Goal: Task Accomplishment & Management: Use online tool/utility

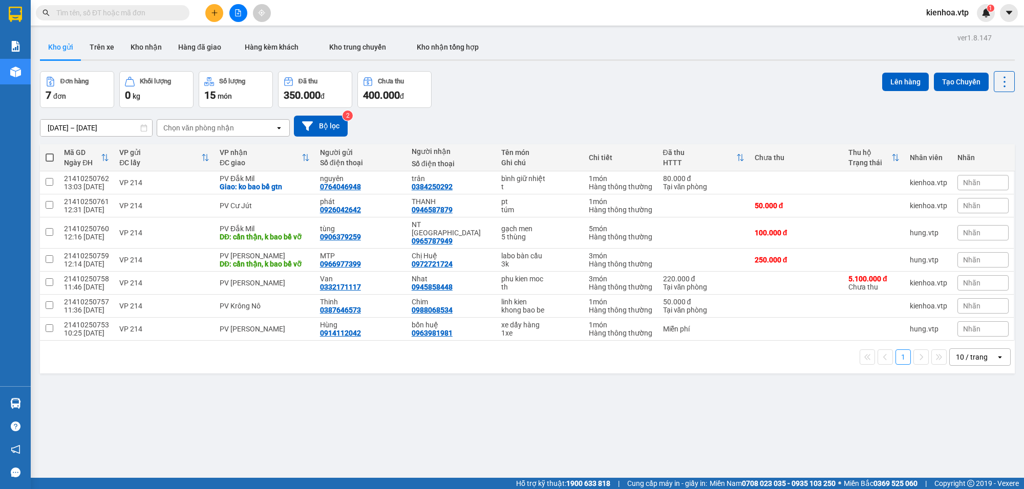
click at [941, 17] on span "kienhoa.vtp" at bounding box center [947, 12] width 59 height 13
click at [933, 36] on span "Đăng xuất" at bounding box center [954, 31] width 43 height 11
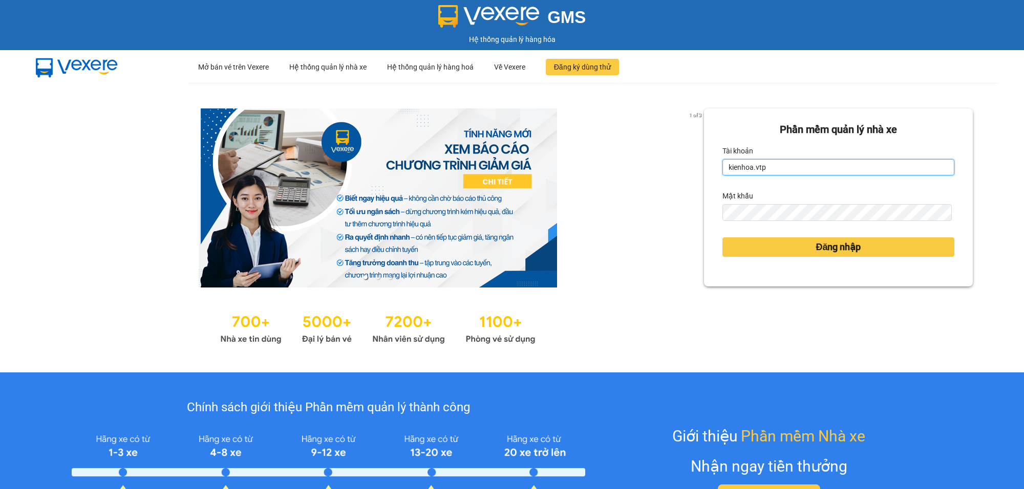
click at [745, 163] on input "kienhoa.vtp" at bounding box center [838, 167] width 232 height 16
click at [771, 162] on input "kienhoa.vtp" at bounding box center [838, 167] width 232 height 16
drag, startPoint x: 765, startPoint y: 164, endPoint x: 717, endPoint y: 174, distance: 49.1
click at [722, 174] on input "kienhoa.vtp" at bounding box center [838, 167] width 232 height 16
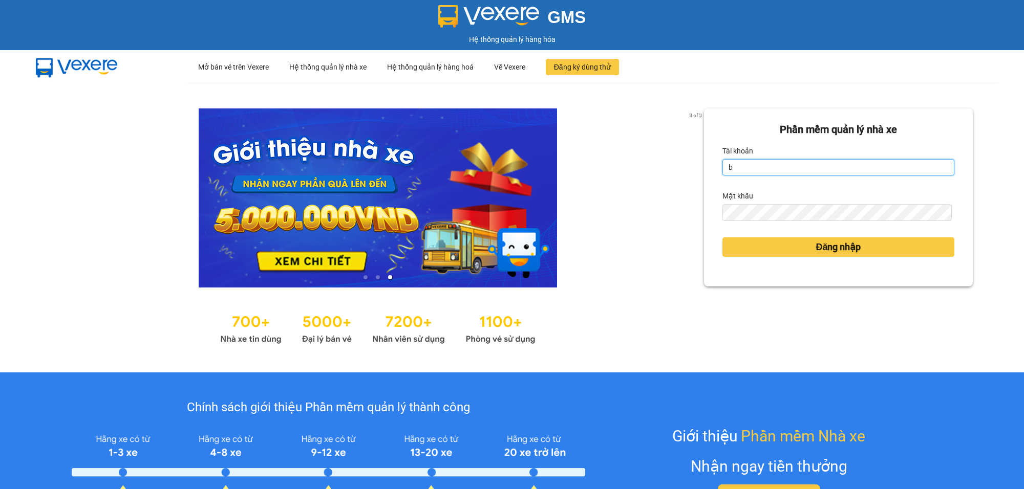
type input "buithithutrang.vtp"
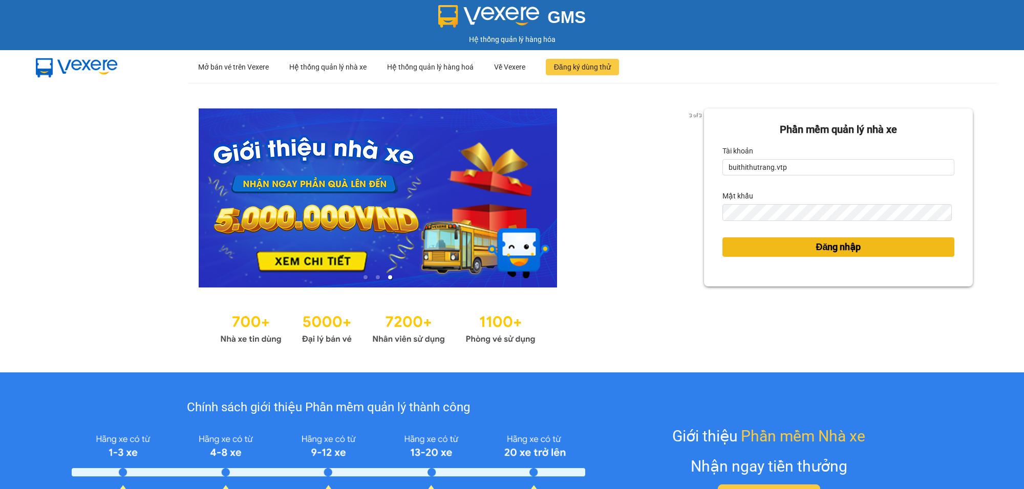
click at [757, 247] on button "Đăng nhập" at bounding box center [838, 247] width 232 height 19
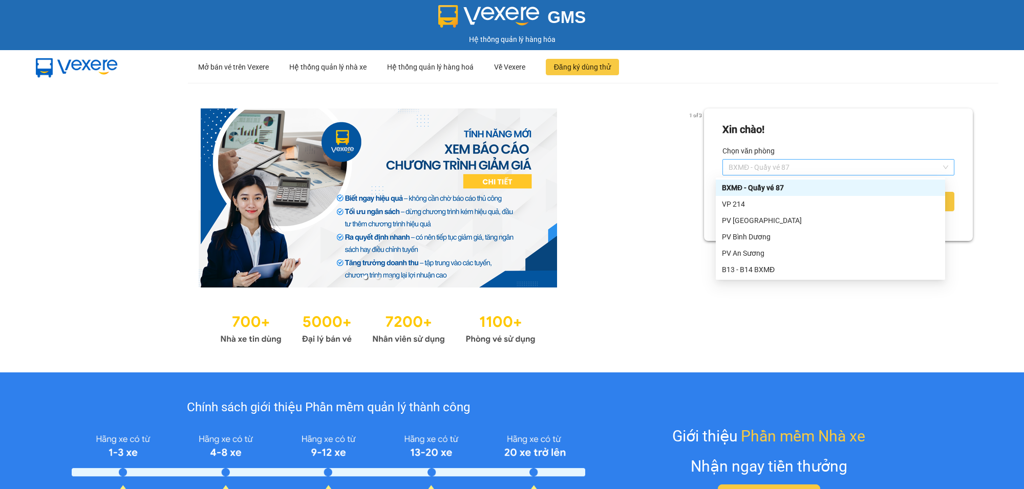
click at [870, 169] on span "BXMĐ - Quầy vé 87" at bounding box center [839, 167] width 220 height 15
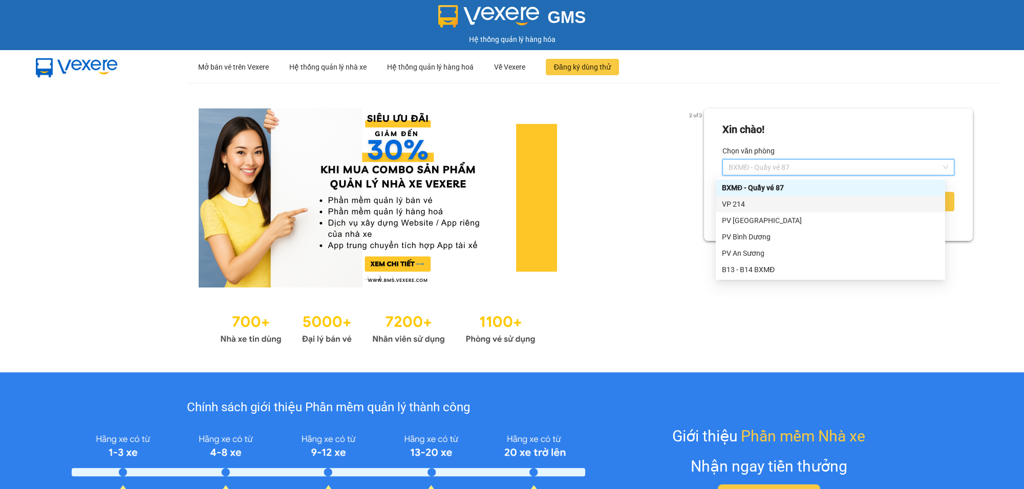
click at [833, 202] on div "VP 214" at bounding box center [830, 204] width 217 height 11
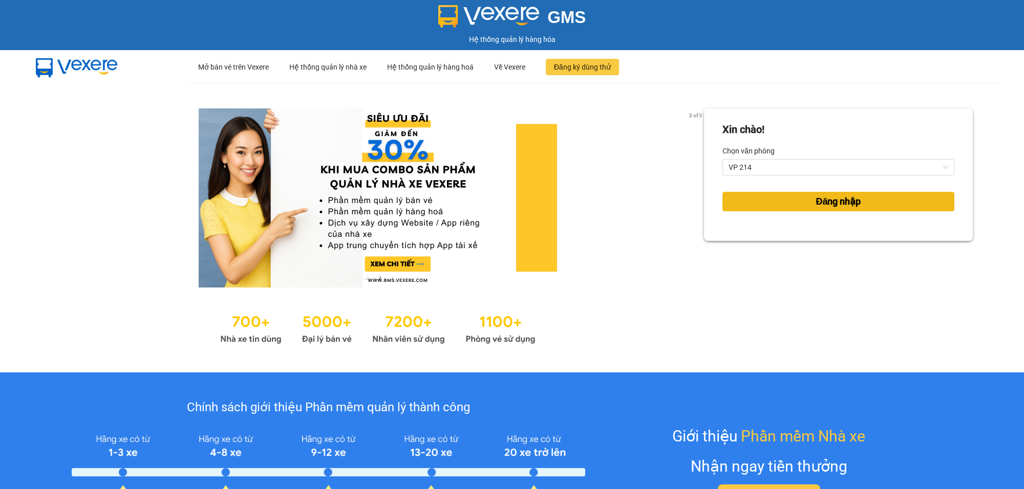
click at [841, 195] on span "Đăng nhập" at bounding box center [838, 202] width 45 height 14
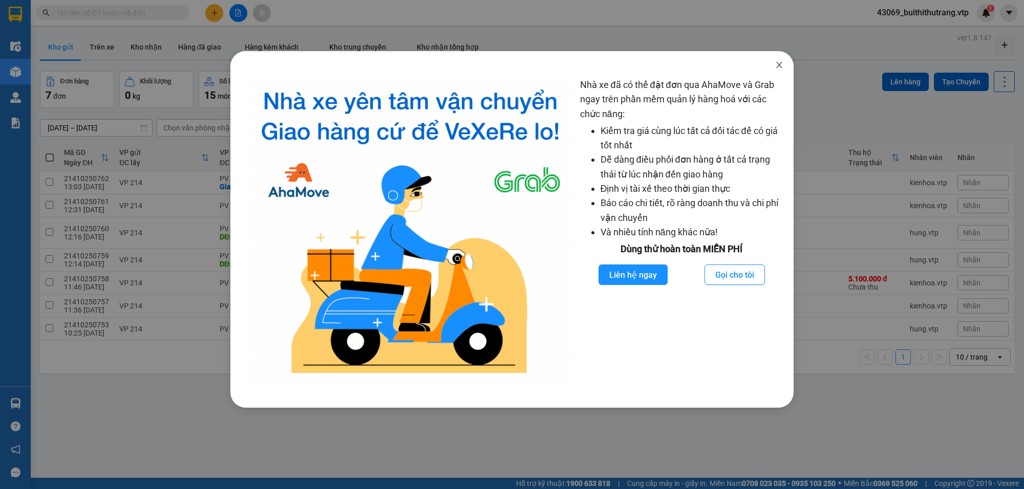
click at [780, 66] on icon "close" at bounding box center [779, 65] width 6 height 6
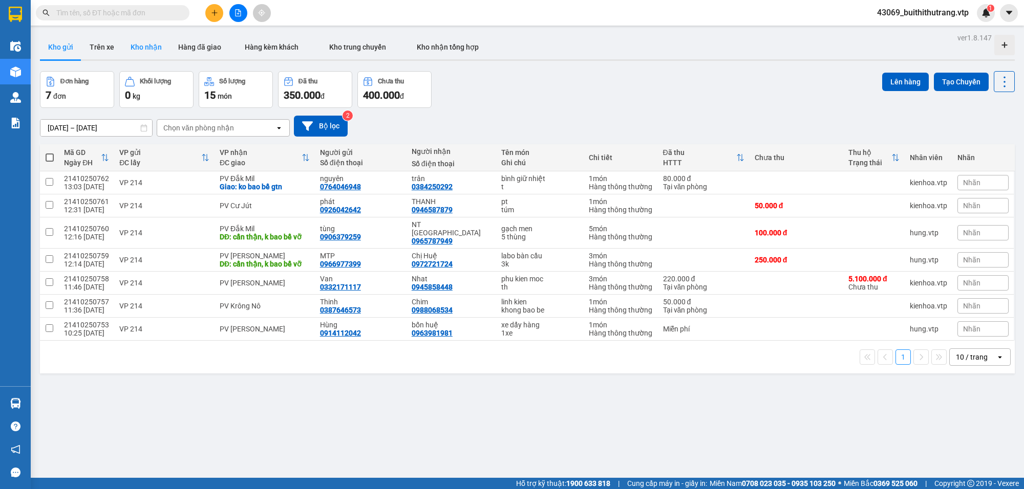
click at [138, 45] on button "Kho nhận" at bounding box center [146, 47] width 48 height 25
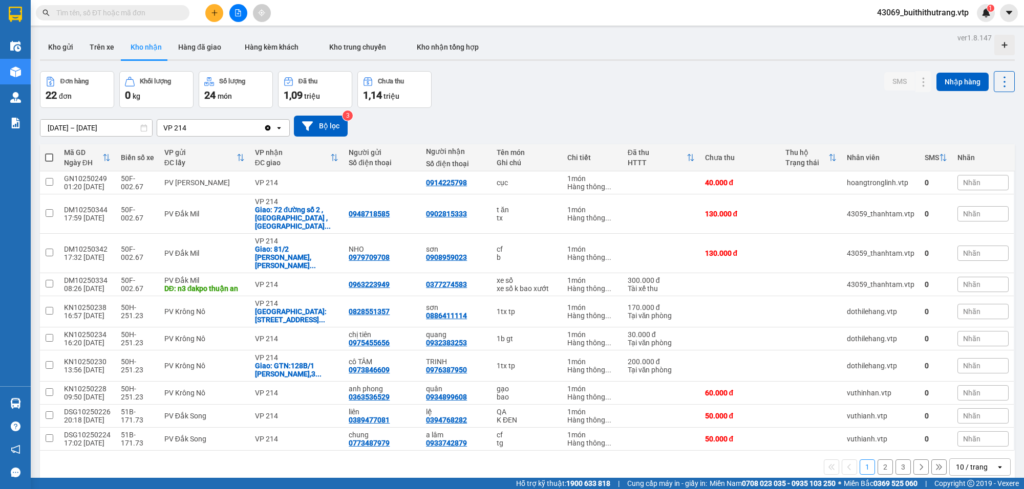
click at [959, 462] on div "10 / trang" at bounding box center [972, 467] width 32 height 10
click at [964, 433] on span "100 / trang" at bounding box center [966, 430] width 37 height 10
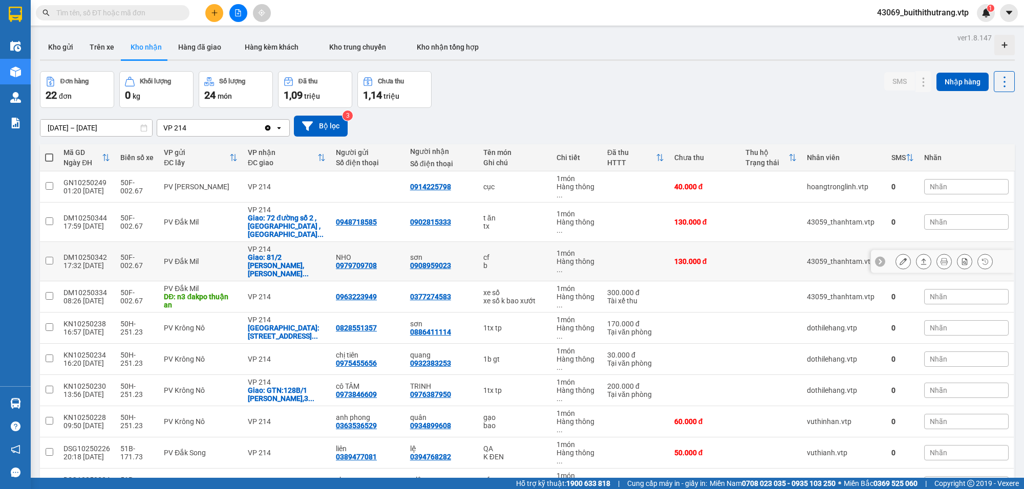
scroll to position [344, 0]
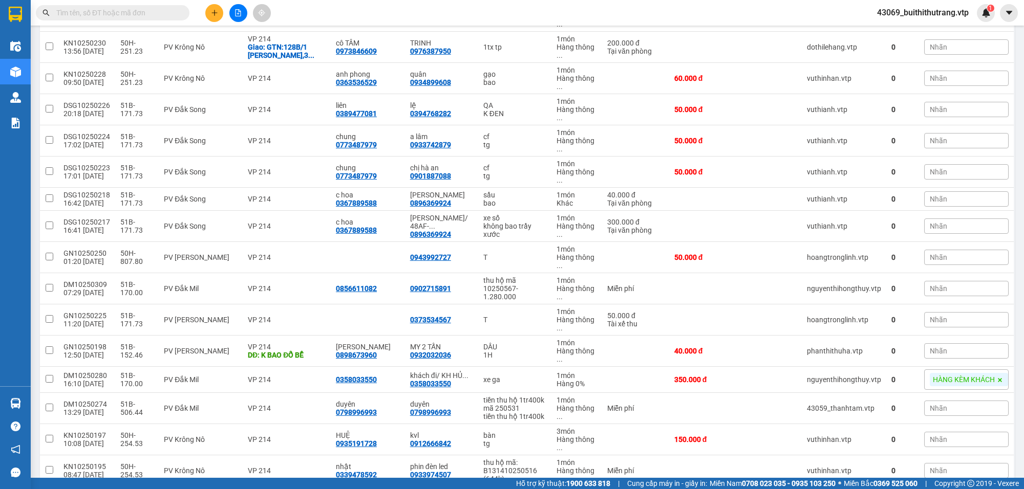
click at [139, 17] on input "text" at bounding box center [116, 12] width 121 height 11
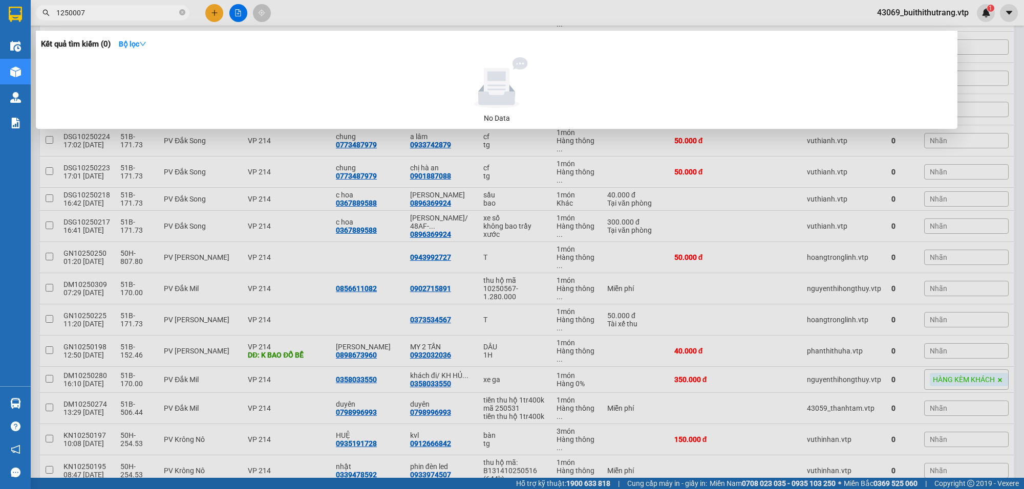
click at [55, 16] on span "1250007" at bounding box center [113, 12] width 154 height 15
click at [54, 9] on span "1250007" at bounding box center [113, 12] width 154 height 15
click at [101, 16] on input "1250007" at bounding box center [116, 12] width 121 height 11
click at [58, 11] on input "1250007" at bounding box center [116, 12] width 121 height 11
click at [482, 218] on div at bounding box center [512, 244] width 1024 height 489
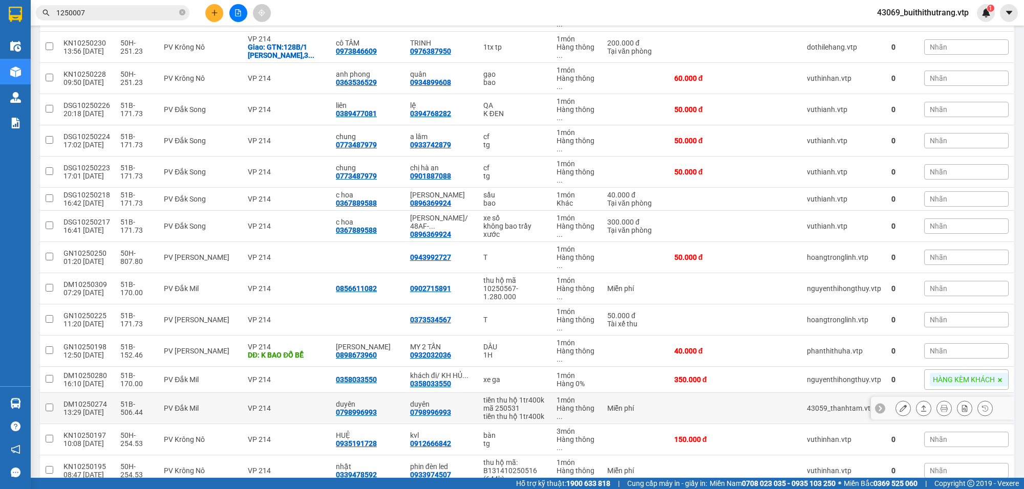
scroll to position [0, 0]
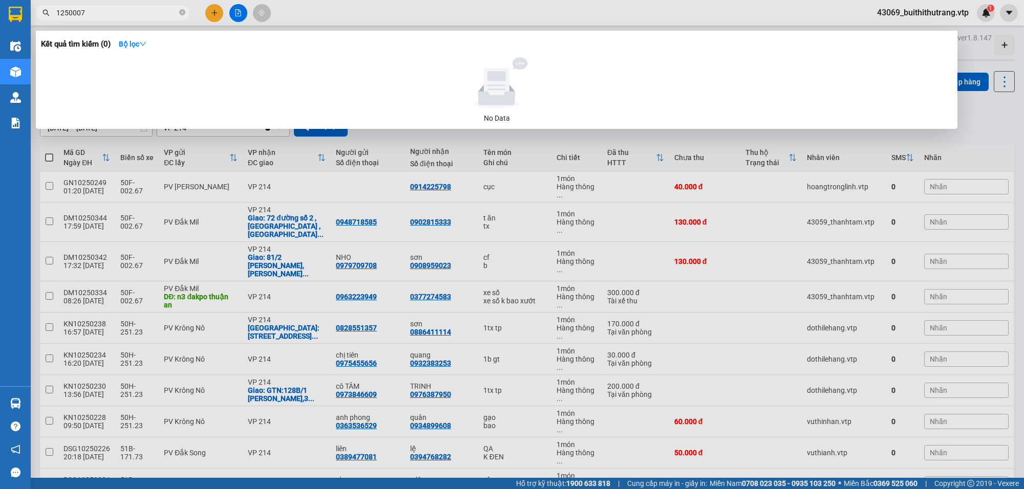
drag, startPoint x: 85, startPoint y: 15, endPoint x: 55, endPoint y: 11, distance: 30.0
click at [55, 11] on span "1250007" at bounding box center [113, 12] width 154 height 15
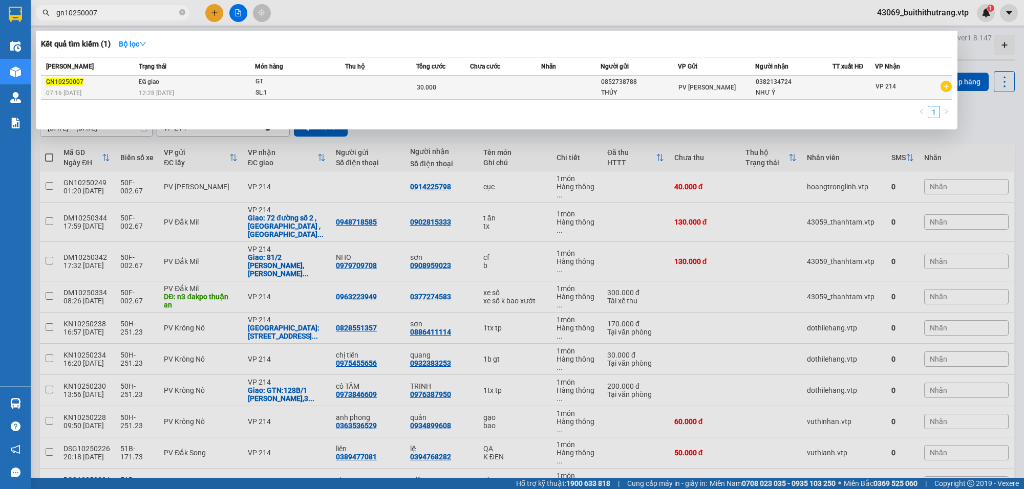
type input "gn10250007"
click at [501, 98] on td at bounding box center [505, 88] width 71 height 24
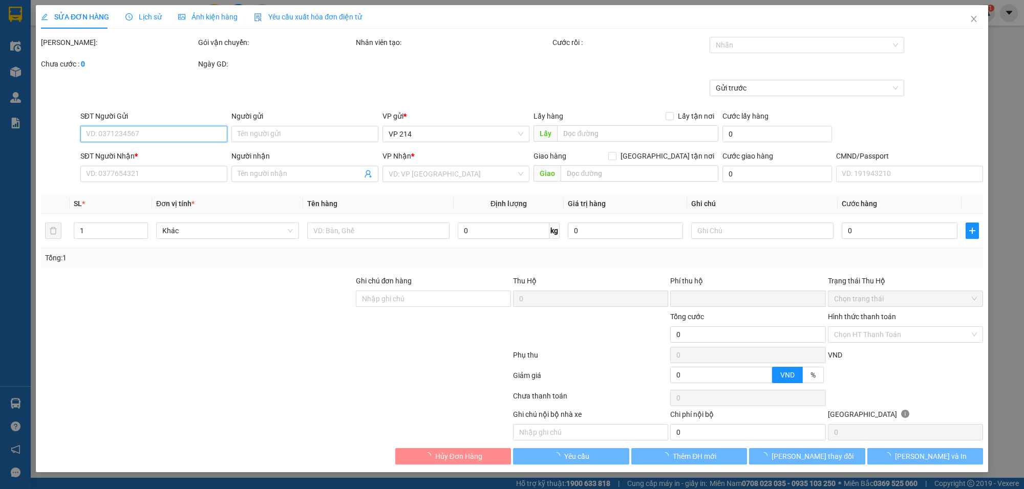
type input "1.500"
type input "0852738788"
type input "THÚY"
type input "0382134724"
type input "NHƯ Ý"
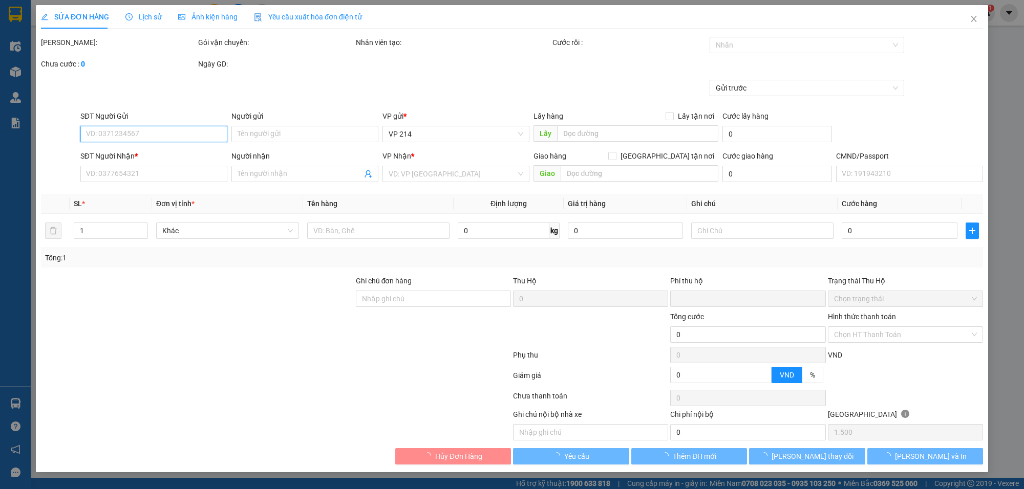
type input "0"
type input "30.000"
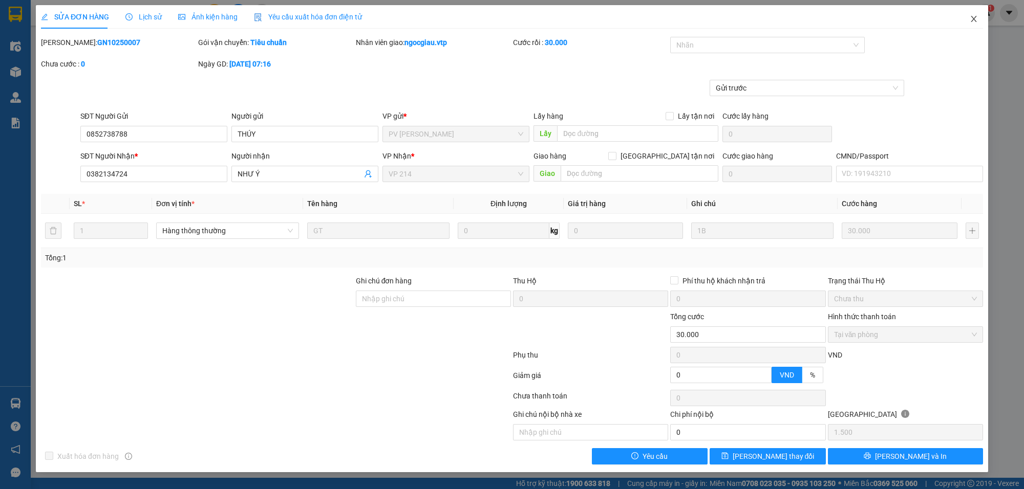
click at [973, 18] on icon "close" at bounding box center [974, 19] width 6 height 6
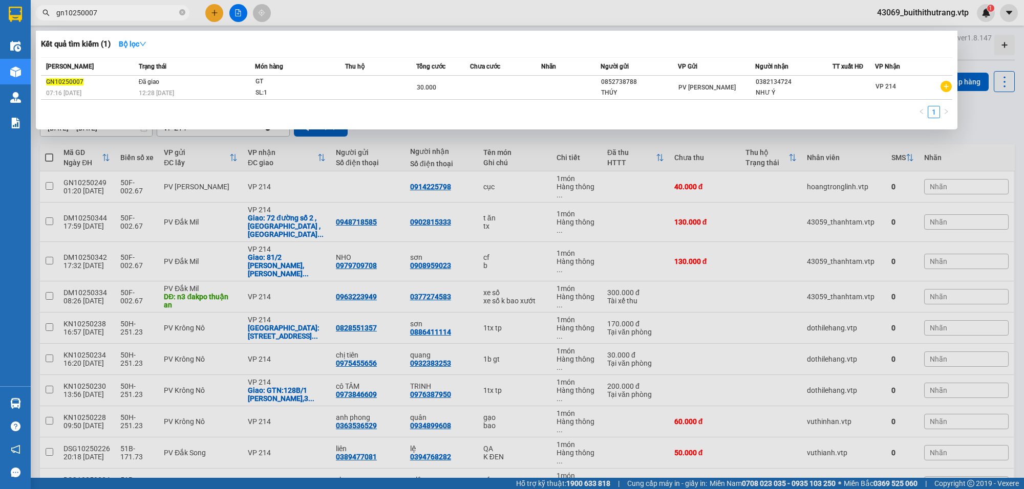
click at [122, 11] on input "gn10250007" at bounding box center [116, 12] width 121 height 11
drag, startPoint x: 111, startPoint y: 14, endPoint x: 52, endPoint y: 20, distance: 58.7
click at [52, 20] on div "Kết quả tìm kiếm ( 1 ) Bộ lọc Mã ĐH Trạng thái Món hàng Thu hộ Tổng cước Chưa c…" at bounding box center [100, 13] width 200 height 18
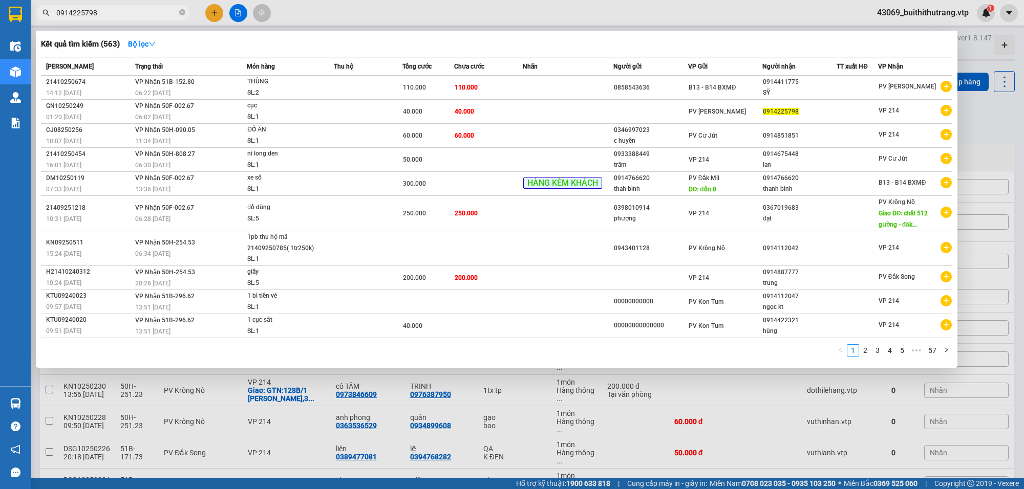
type input "0914225798"
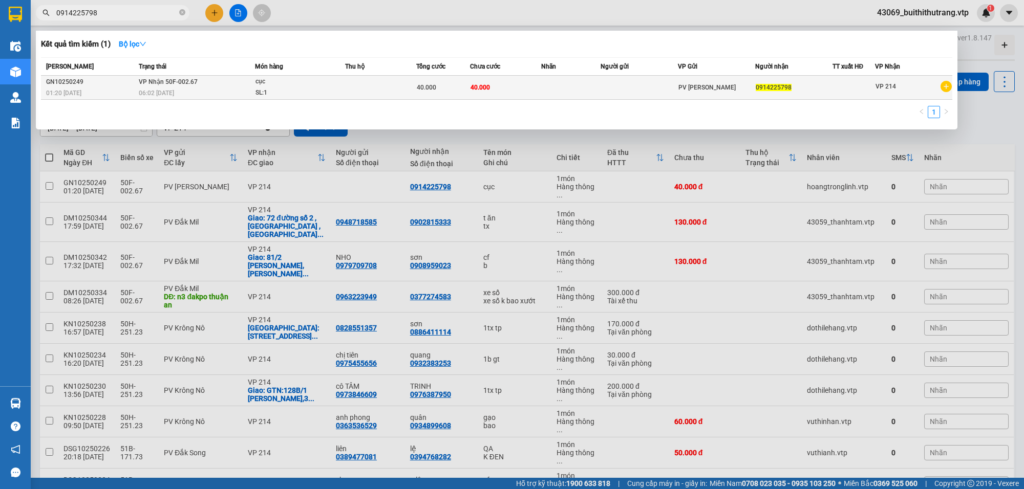
click at [380, 90] on td at bounding box center [380, 88] width 71 height 24
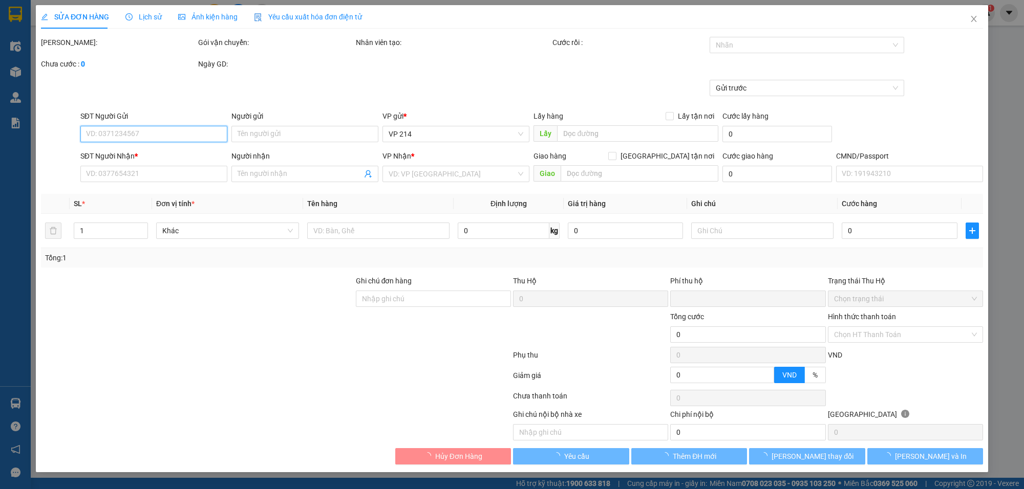
type input "2.000"
type input "0914225798"
type input "0"
type input "40.000"
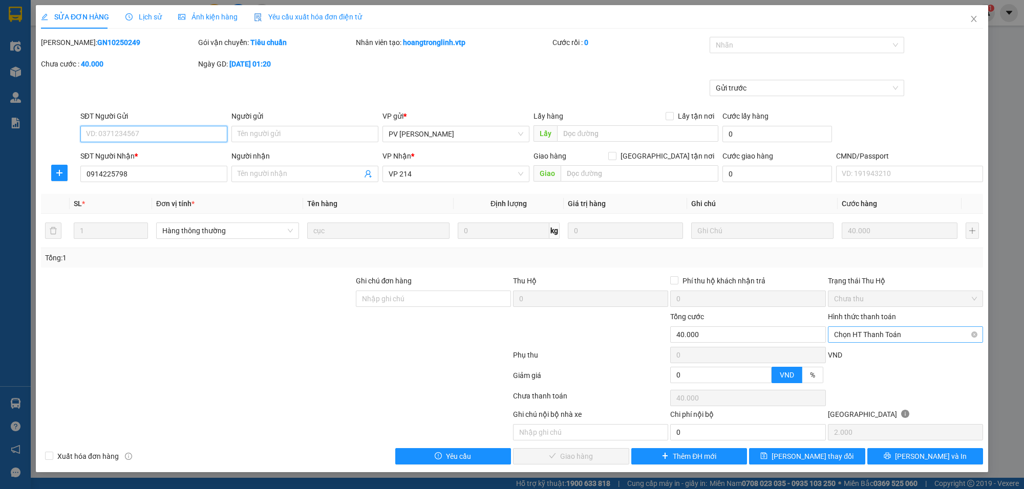
click at [900, 341] on span "Chọn HT Thanh Toán" at bounding box center [905, 334] width 143 height 15
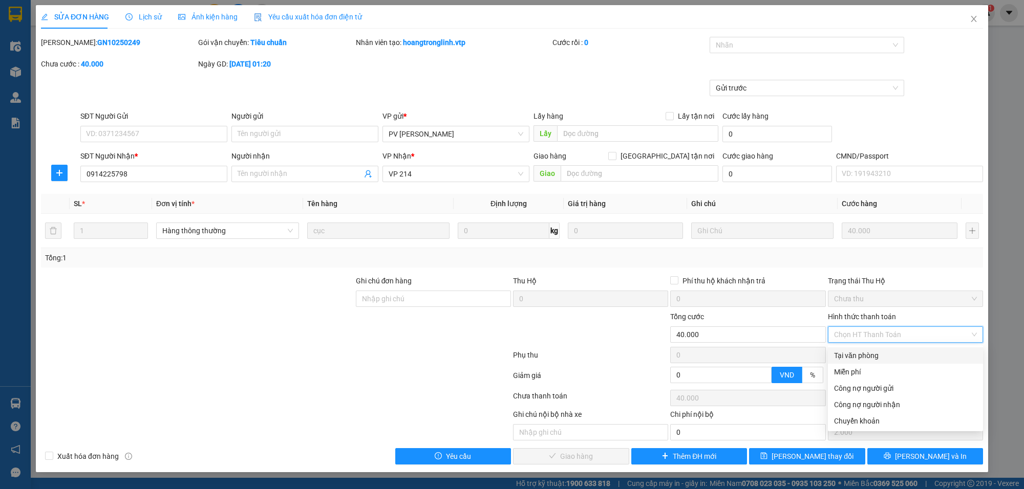
click at [883, 357] on div "Tại văn phòng" at bounding box center [905, 355] width 143 height 11
type input "0"
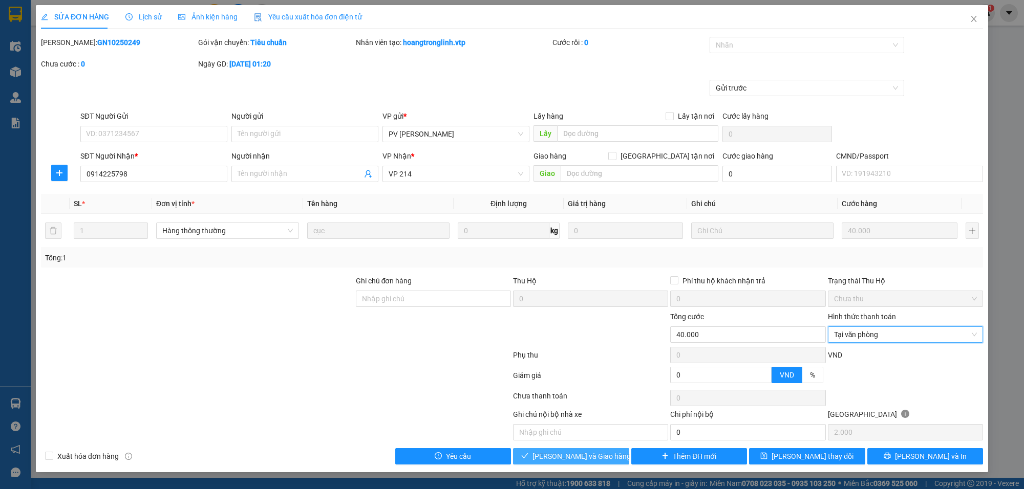
click at [598, 462] on span "[PERSON_NAME] và Giao hàng" at bounding box center [581, 456] width 98 height 11
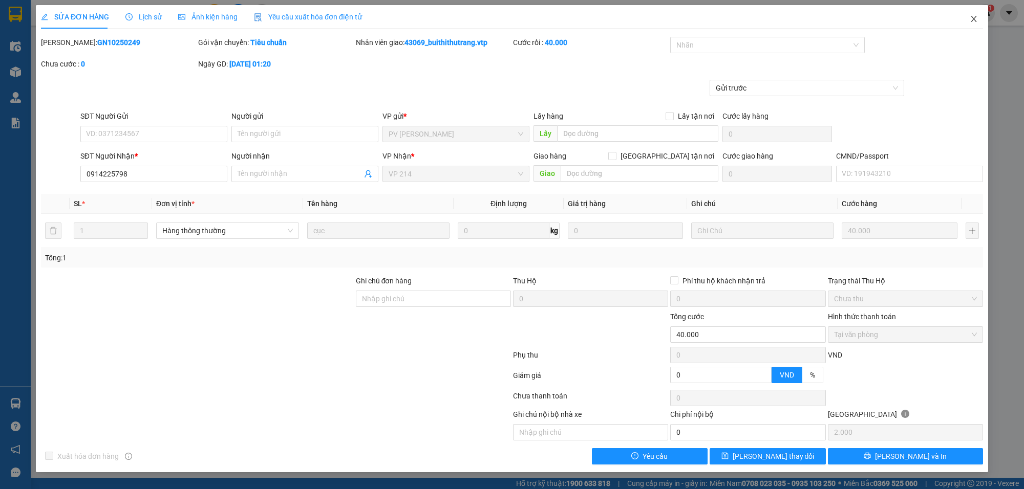
click at [971, 25] on span "Close" at bounding box center [973, 19] width 29 height 29
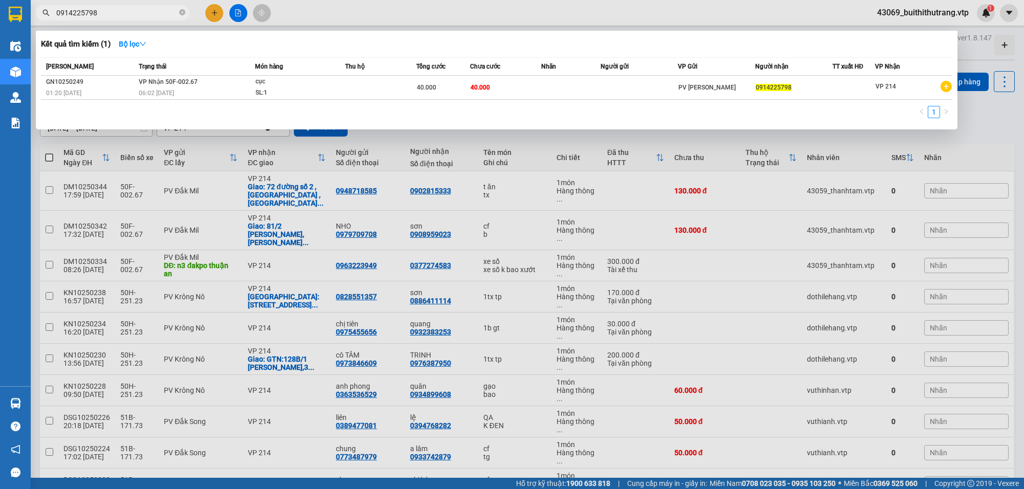
click at [119, 8] on input "0914225798" at bounding box center [116, 12] width 121 height 11
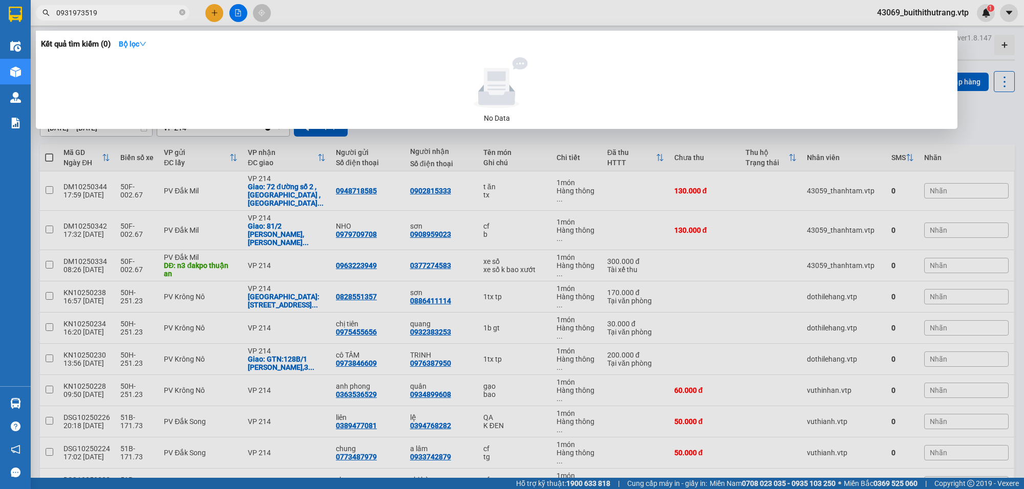
type input "0931973519"
